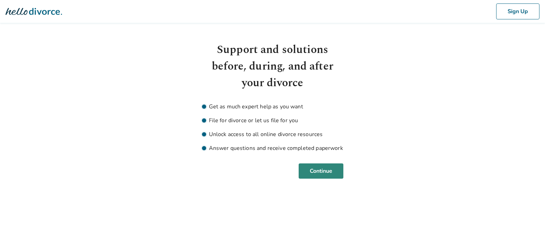
click at [324, 172] on button "Continue" at bounding box center [321, 170] width 45 height 15
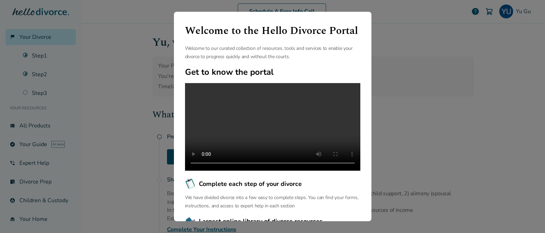
click at [397, 60] on div "Welcome to the Hello Divorce Portal Welcome to our curated collection of resour…" at bounding box center [272, 116] width 545 height 233
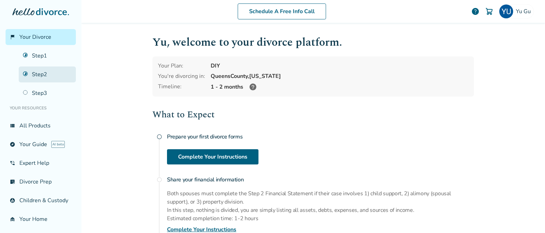
click at [46, 71] on link "Step 2" at bounding box center [47, 75] width 57 height 16
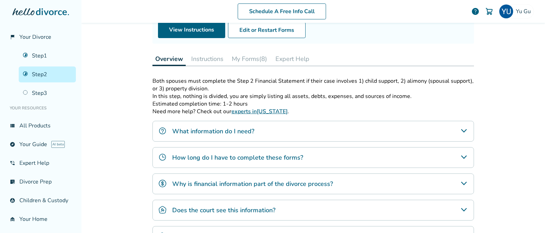
scroll to position [79, 0]
click at [203, 59] on button "Instructions" at bounding box center [207, 59] width 38 height 14
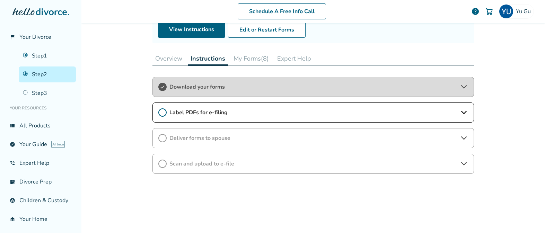
click at [221, 86] on span "Download your forms" at bounding box center [312, 87] width 287 height 8
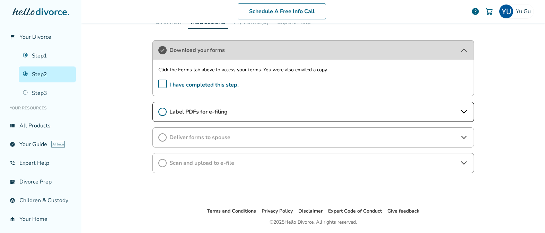
scroll to position [122, 0]
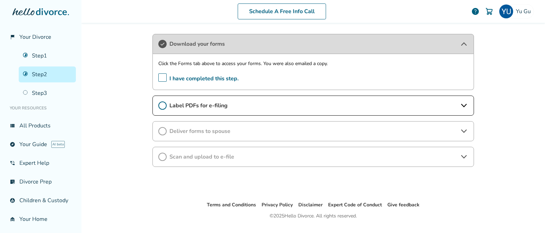
click at [210, 102] on span "Label PDFs for e-filing" at bounding box center [312, 106] width 287 height 8
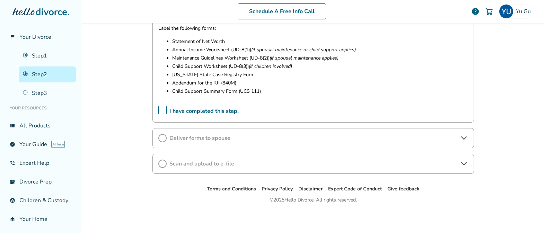
scroll to position [219, 0]
click at [240, 134] on div "Deliver forms to spouse" at bounding box center [312, 138] width 321 height 20
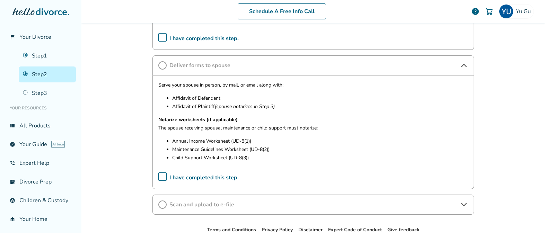
scroll to position [332, 0]
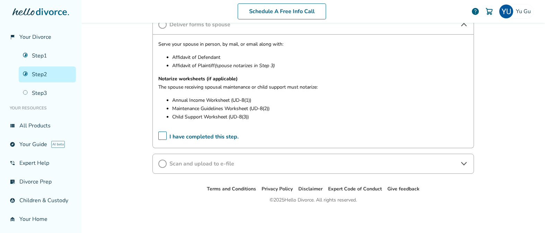
click at [218, 162] on span "Scan and upload to e-file" at bounding box center [312, 164] width 287 height 8
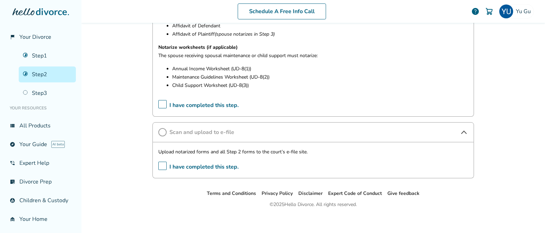
scroll to position [368, 0]
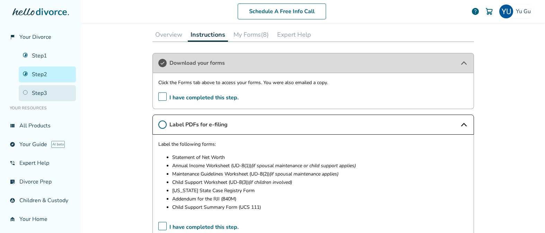
click at [45, 90] on link "Step 3" at bounding box center [47, 93] width 57 height 16
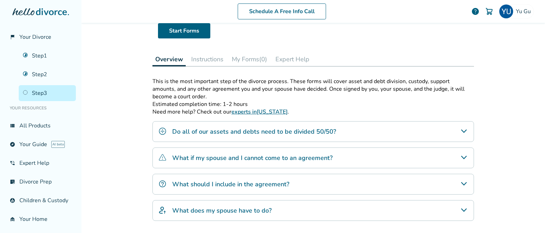
scroll to position [58, 0]
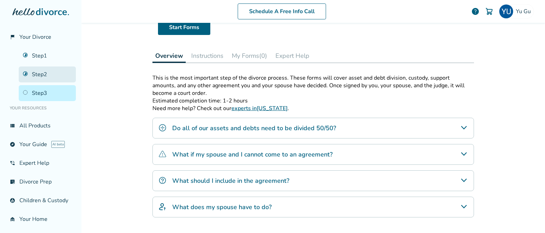
click at [45, 77] on link "Step 2" at bounding box center [47, 75] width 57 height 16
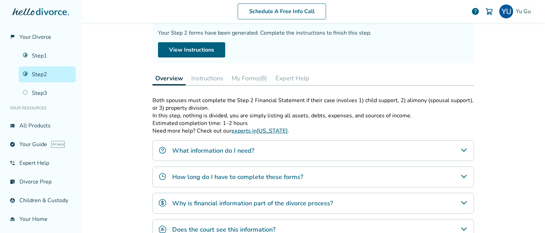
scroll to position [34, 0]
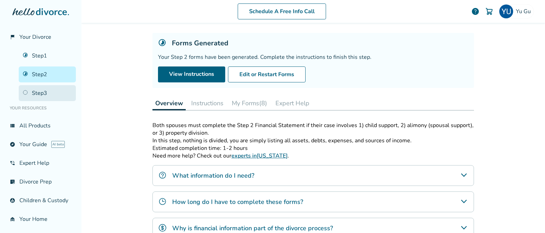
click at [35, 90] on link "Step 3" at bounding box center [47, 93] width 57 height 16
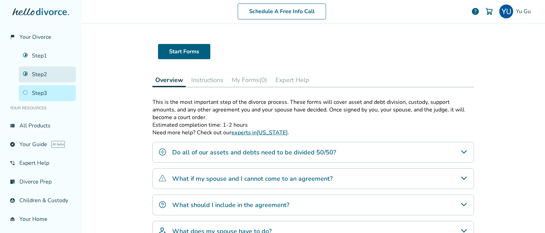
click at [49, 80] on link "Step 2" at bounding box center [47, 75] width 57 height 16
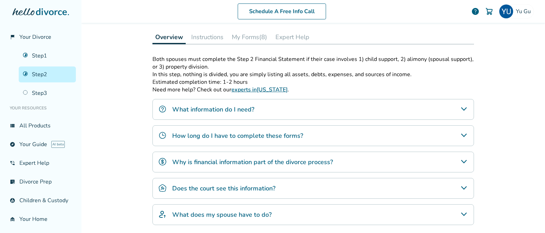
scroll to position [101, 0]
click at [301, 110] on div "What information do I need?" at bounding box center [312, 108] width 321 height 21
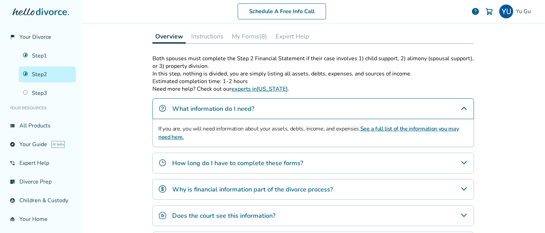
click at [324, 154] on div "How long do I have to complete these forms?" at bounding box center [312, 163] width 321 height 21
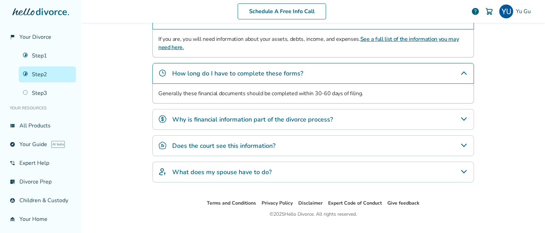
scroll to position [192, 0]
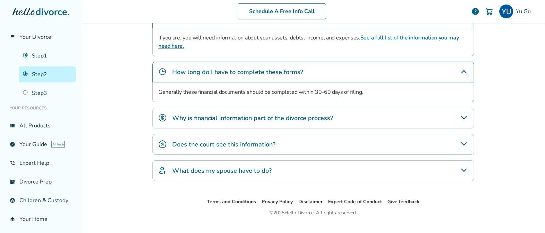
click at [337, 115] on div "Why is financial information part of the divorce process?" at bounding box center [312, 118] width 321 height 21
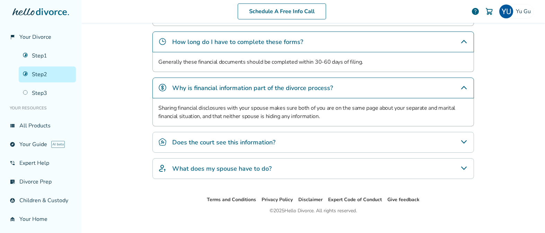
scroll to position [232, 0]
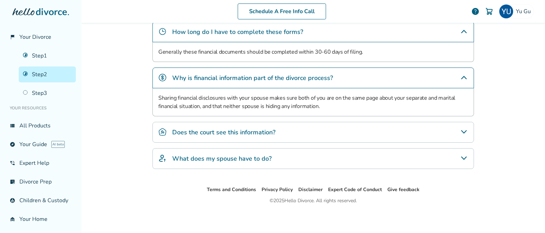
click at [281, 131] on div "Does the court see this information?" at bounding box center [312, 132] width 321 height 21
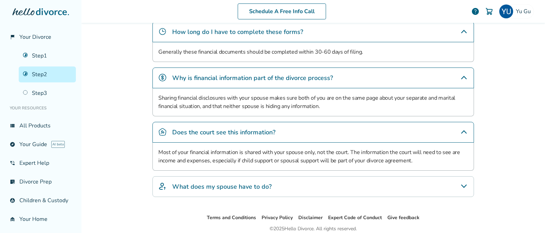
scroll to position [260, 0]
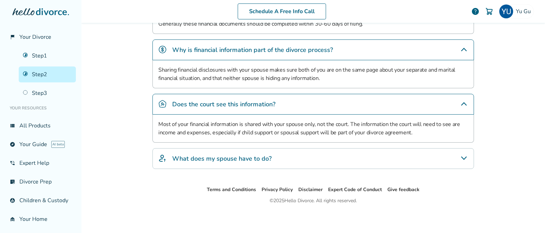
click at [284, 158] on div "What does my spouse have to do?" at bounding box center [312, 158] width 321 height 21
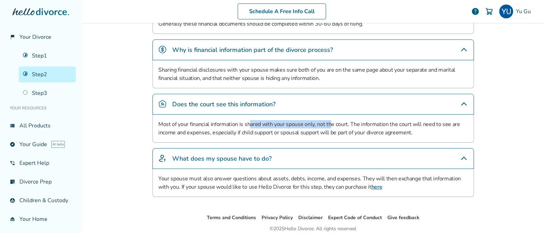
drag, startPoint x: 248, startPoint y: 125, endPoint x: 374, endPoint y: 126, distance: 125.4
click at [329, 125] on p "Most of your financial information is shared with your spouse only, not the cou…" at bounding box center [313, 128] width 310 height 17
click at [298, 126] on p "Most of your financial information is shared with your spouse only, not the cou…" at bounding box center [313, 128] width 310 height 17
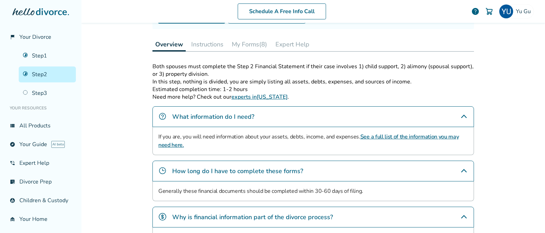
scroll to position [0, 0]
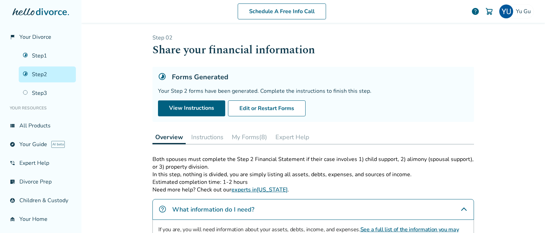
click at [217, 140] on button "Instructions" at bounding box center [207, 137] width 38 height 14
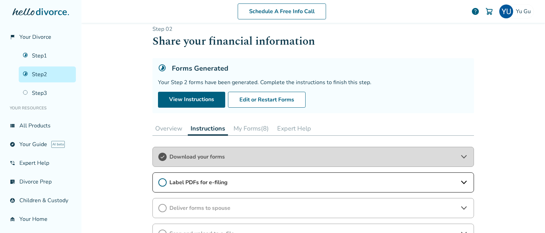
scroll to position [12, 0]
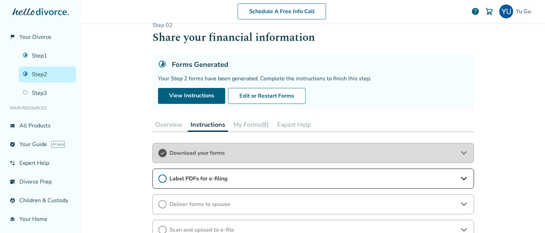
click at [210, 152] on span "Download your forms" at bounding box center [312, 153] width 287 height 8
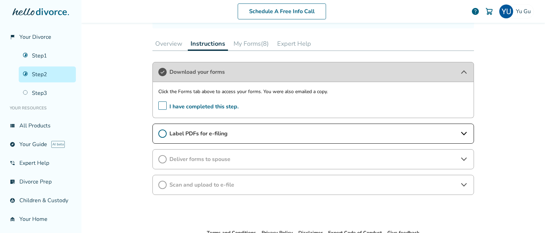
scroll to position [94, 0]
click at [173, 46] on button "Overview" at bounding box center [168, 43] width 33 height 14
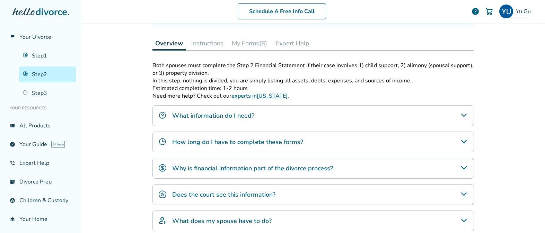
click at [242, 117] on h4 "What information do I need?" at bounding box center [213, 115] width 82 height 9
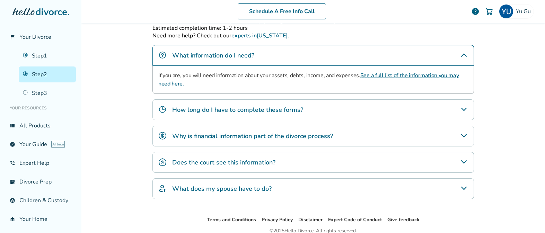
scroll to position [184, 0]
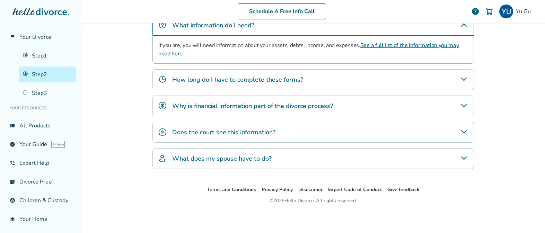
click at [262, 157] on h4 "What does my spouse have to do?" at bounding box center [221, 158] width 99 height 9
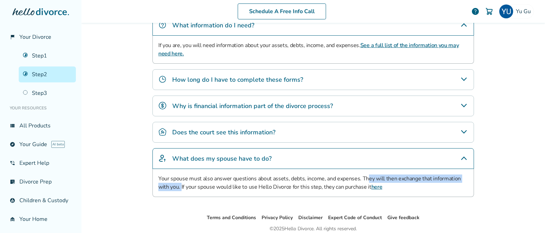
drag, startPoint x: 366, startPoint y: 179, endPoint x: 180, endPoint y: 182, distance: 186.4
click at [180, 183] on p "Your spouse must also answer questions about assets, debts, income, and expense…" at bounding box center [313, 183] width 310 height 17
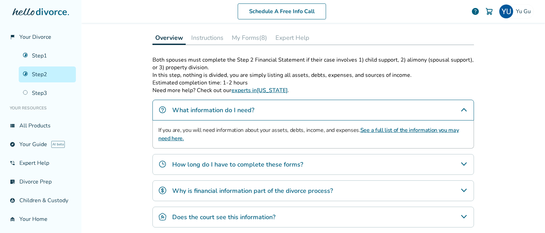
scroll to position [58, 0]
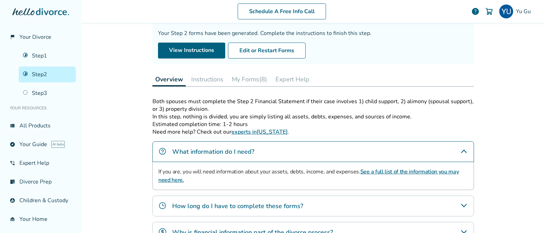
click at [203, 85] on button "Instructions" at bounding box center [207, 79] width 38 height 14
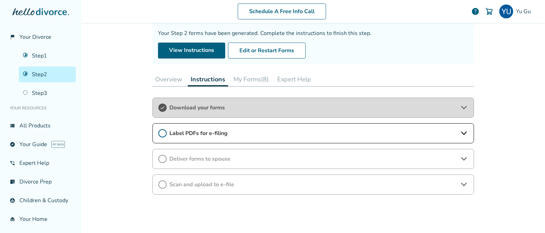
click at [238, 84] on button "My Forms (8)" at bounding box center [251, 79] width 41 height 14
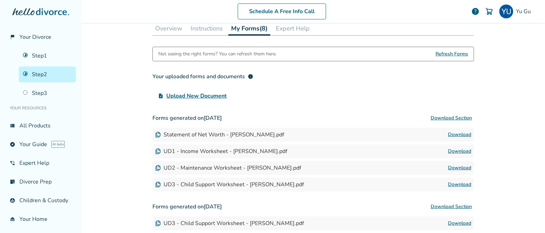
scroll to position [108, 0]
click at [205, 35] on button "Instructions" at bounding box center [207, 29] width 38 height 14
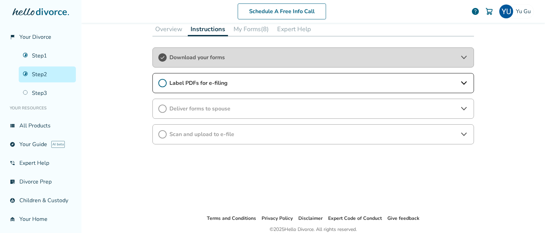
click at [178, 31] on button "Overview" at bounding box center [168, 29] width 33 height 14
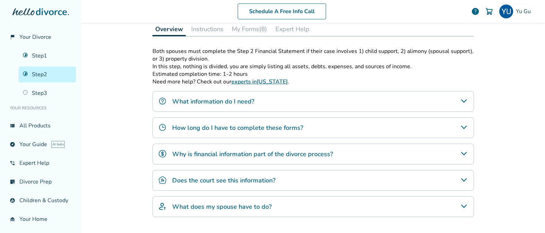
click at [283, 96] on div "What information do I need?" at bounding box center [312, 101] width 321 height 21
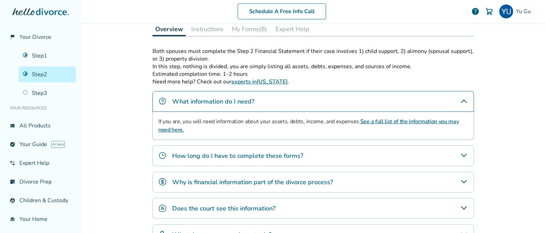
click at [373, 122] on link "See a full list of the information you may need here." at bounding box center [308, 126] width 300 height 16
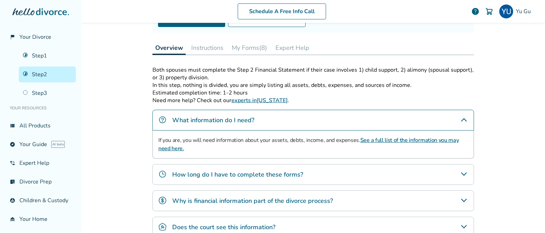
scroll to position [44, 0]
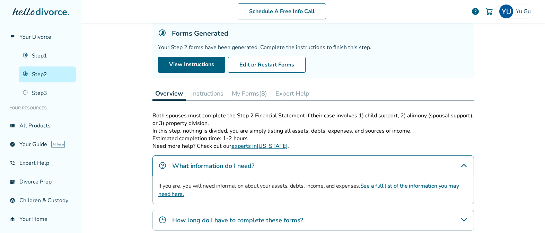
click at [208, 93] on button "Instructions" at bounding box center [207, 94] width 38 height 14
